Goal: Task Accomplishment & Management: Manage account settings

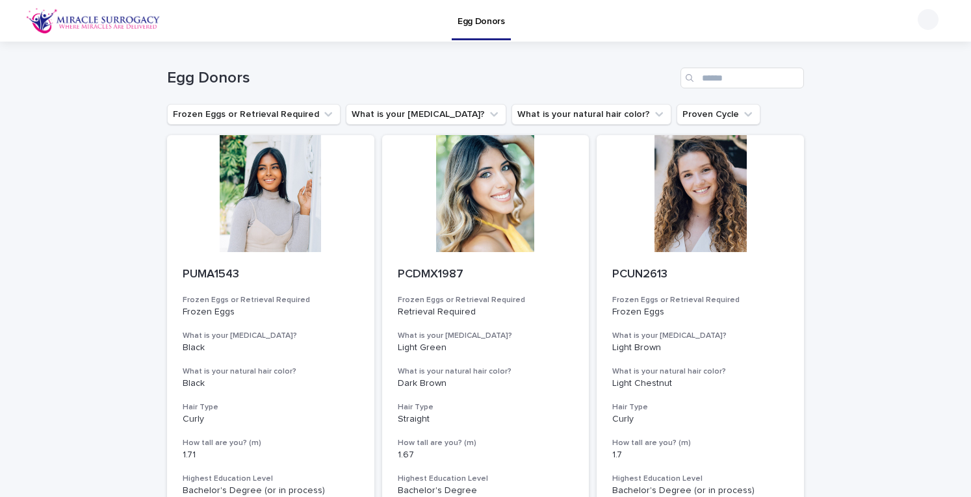
click at [918, 15] on div at bounding box center [928, 19] width 21 height 21
click at [885, 59] on p "Log Out" at bounding box center [916, 57] width 82 height 22
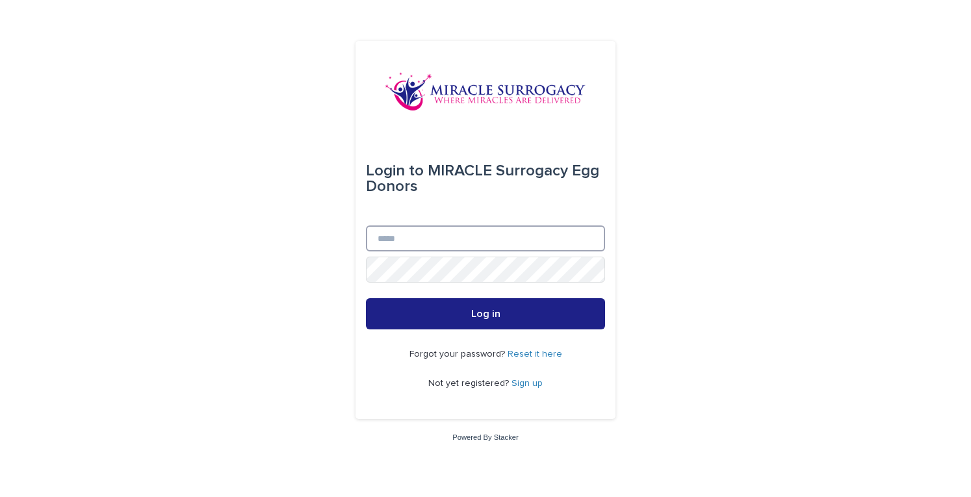
click at [441, 241] on input "Email" at bounding box center [485, 239] width 239 height 26
type input "**********"
